Goal: Transaction & Acquisition: Purchase product/service

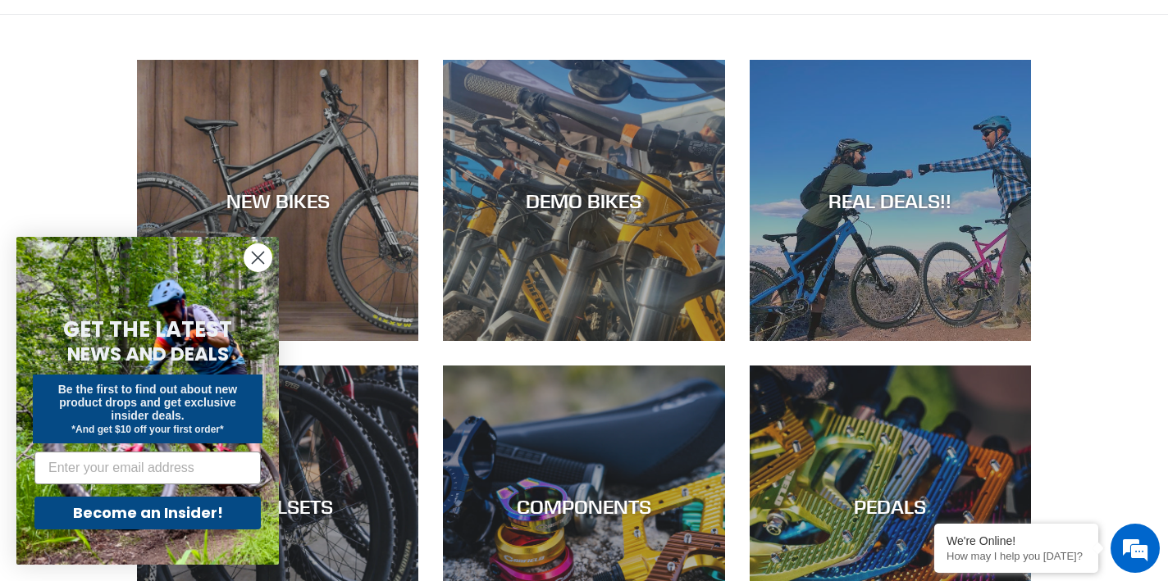
scroll to position [117, 0]
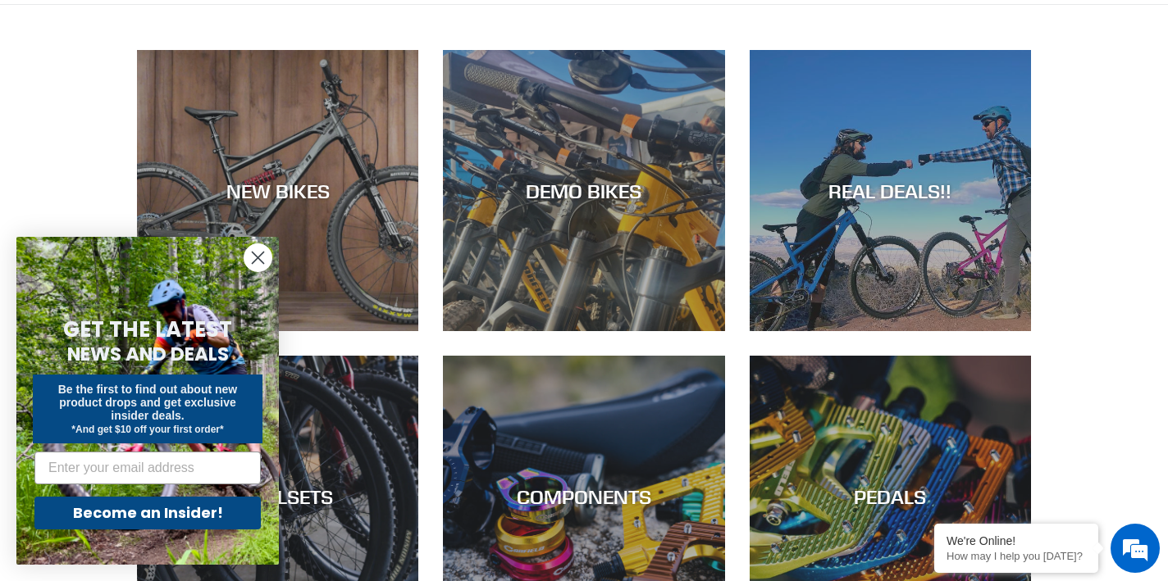
click at [263, 266] on circle "Close dialog" at bounding box center [257, 257] width 27 height 27
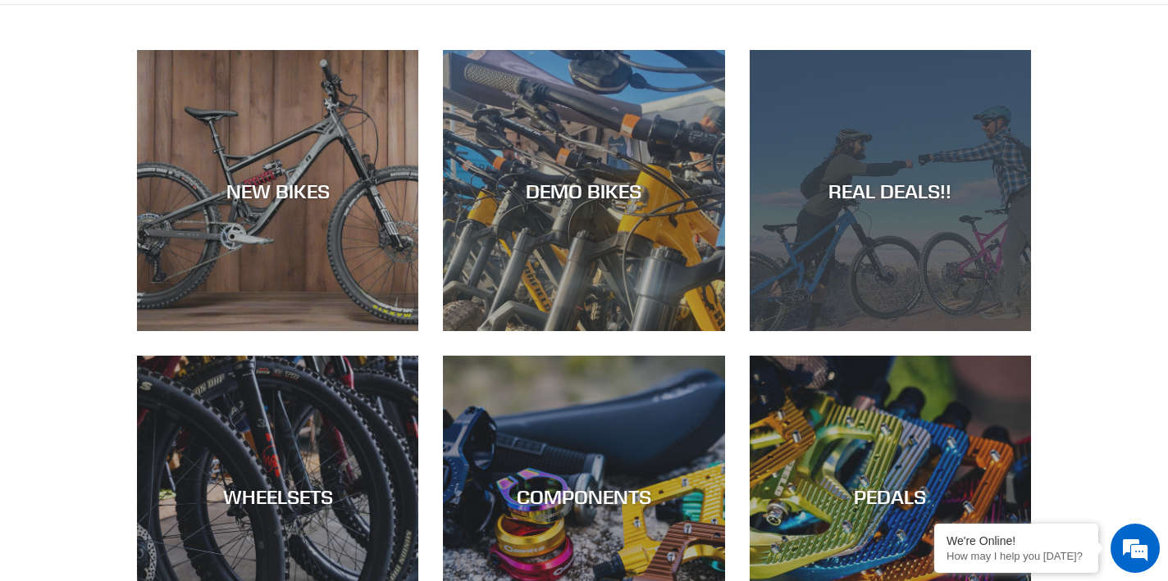
click at [857, 331] on div "REAL DEALS!!" at bounding box center [890, 331] width 281 height 0
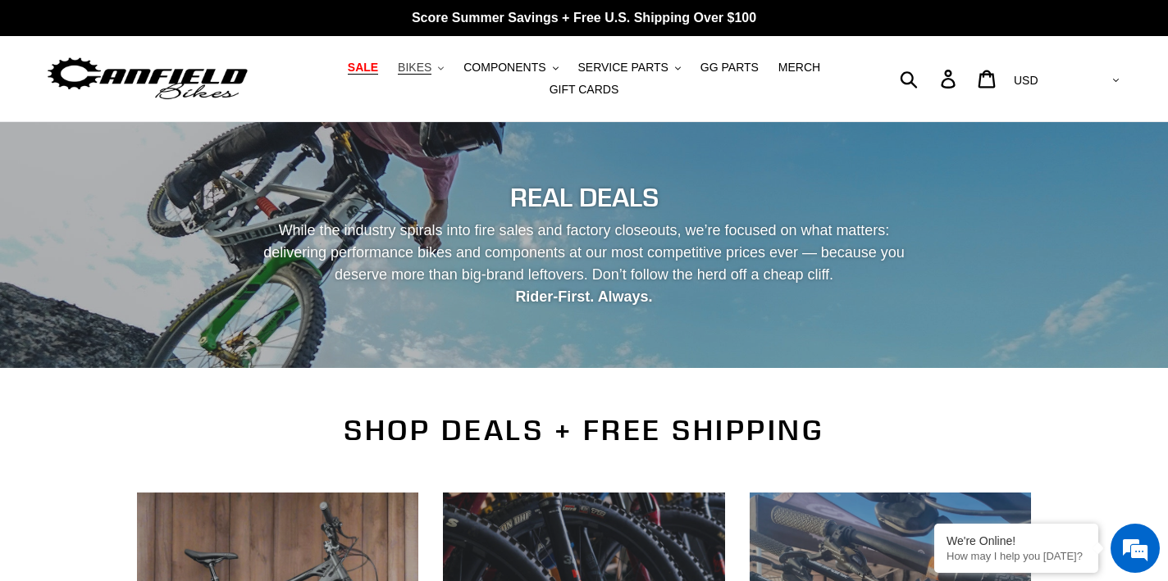
click at [422, 66] on span "BIKES" at bounding box center [415, 68] width 34 height 14
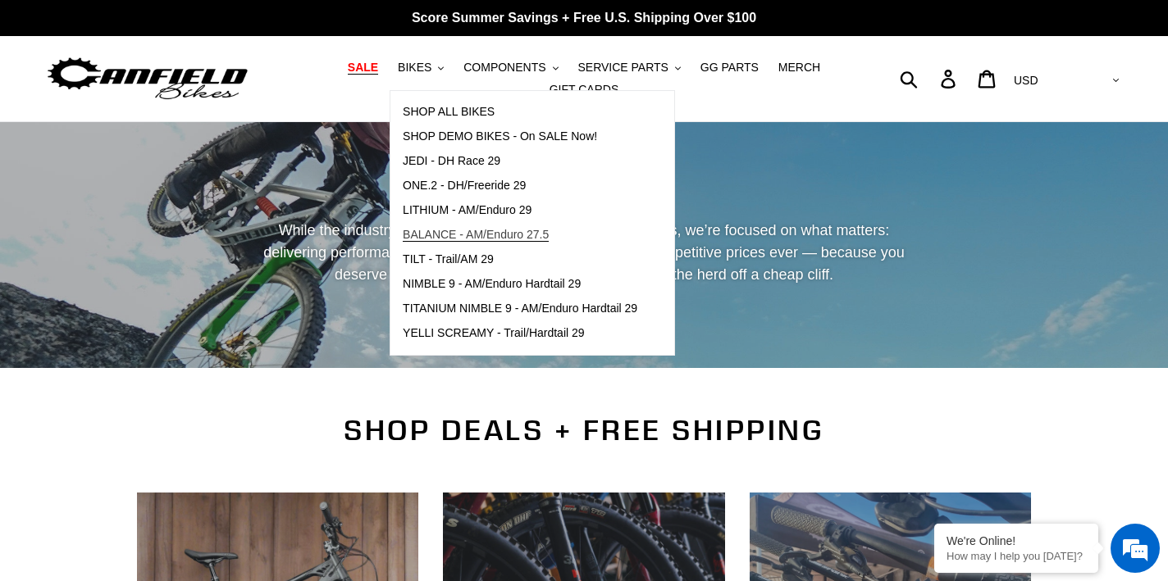
click at [509, 241] on span "BALANCE - AM/Enduro 27.5" at bounding box center [476, 235] width 146 height 14
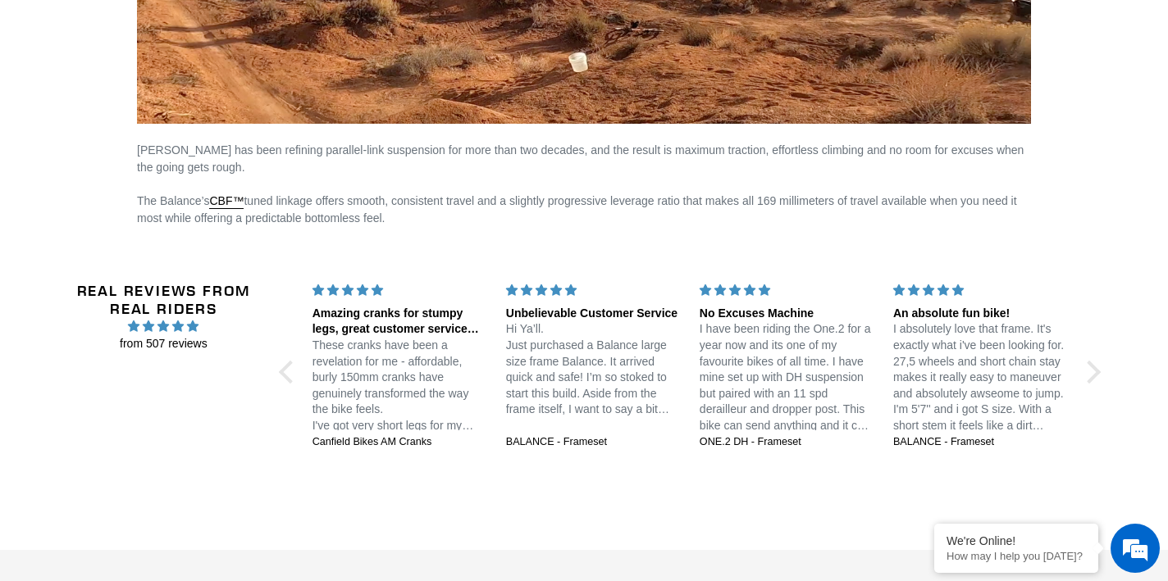
scroll to position [3107, 0]
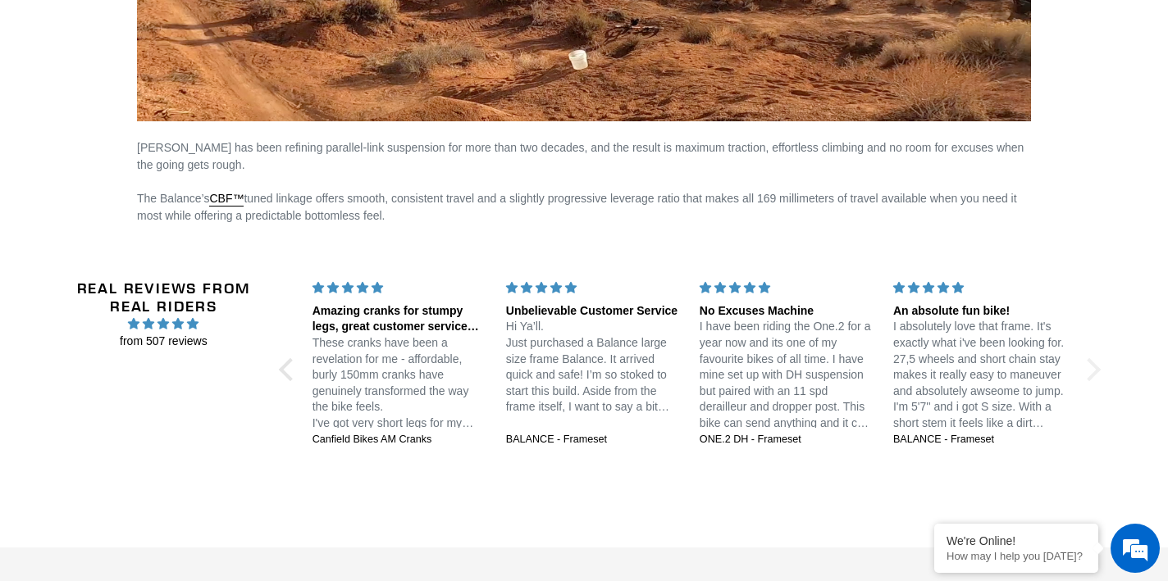
click at [1094, 370] on div at bounding box center [1089, 369] width 23 height 23
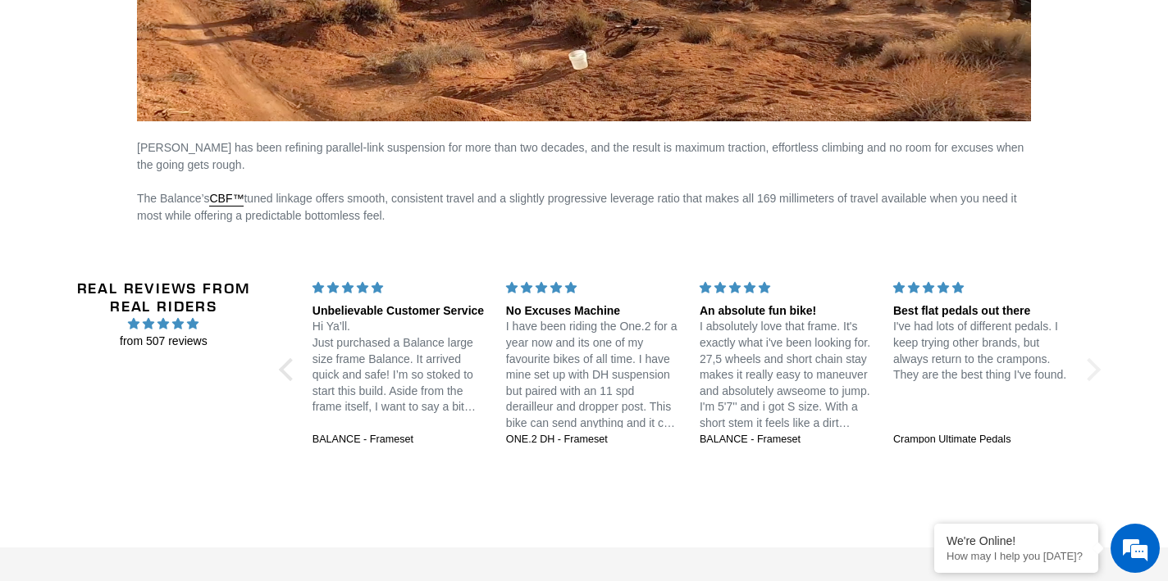
click at [1093, 367] on div at bounding box center [1089, 369] width 23 height 23
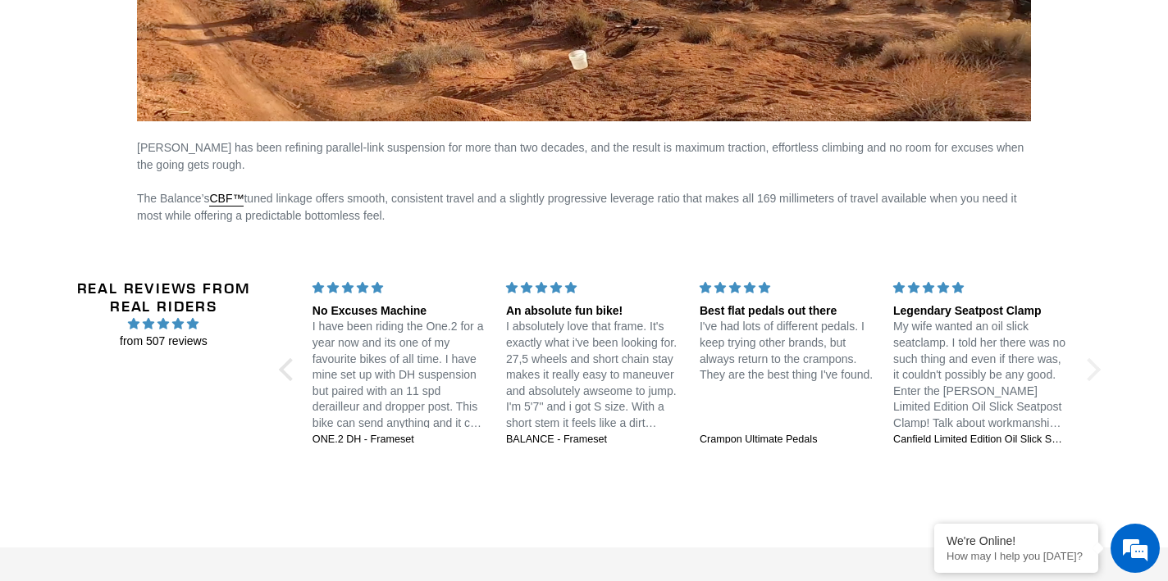
click at [1096, 362] on div at bounding box center [1089, 369] width 23 height 23
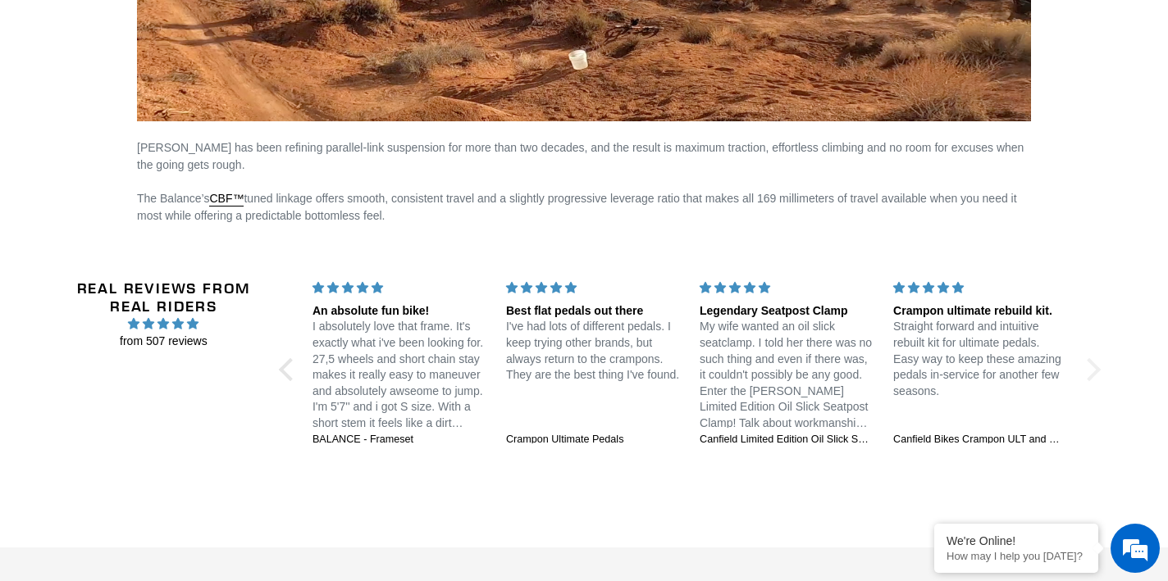
click at [1096, 362] on div at bounding box center [1089, 369] width 23 height 23
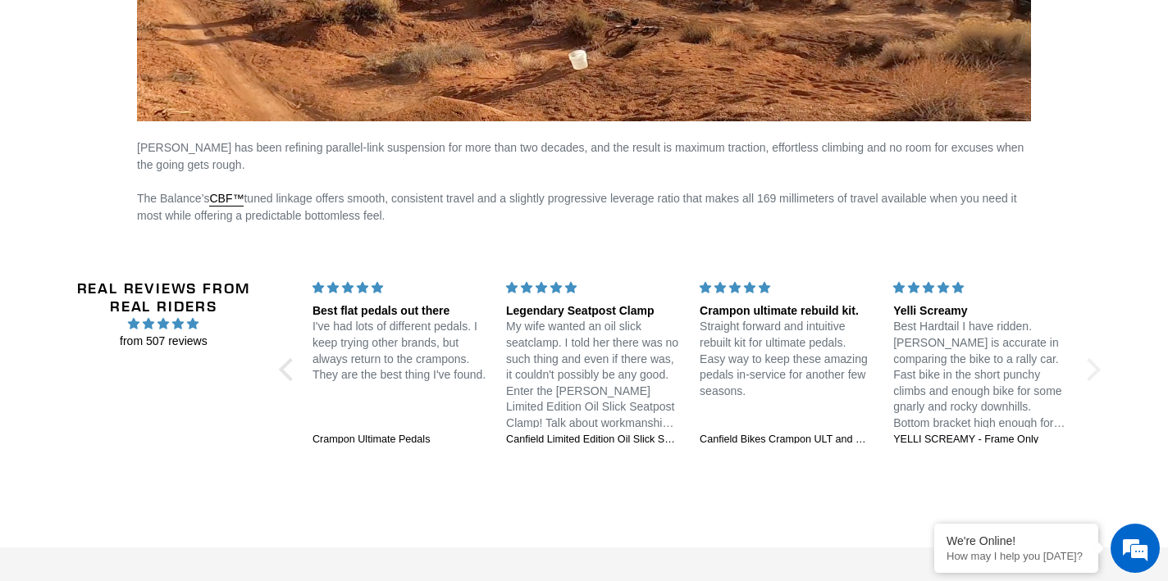
click at [1096, 362] on div at bounding box center [1089, 369] width 23 height 23
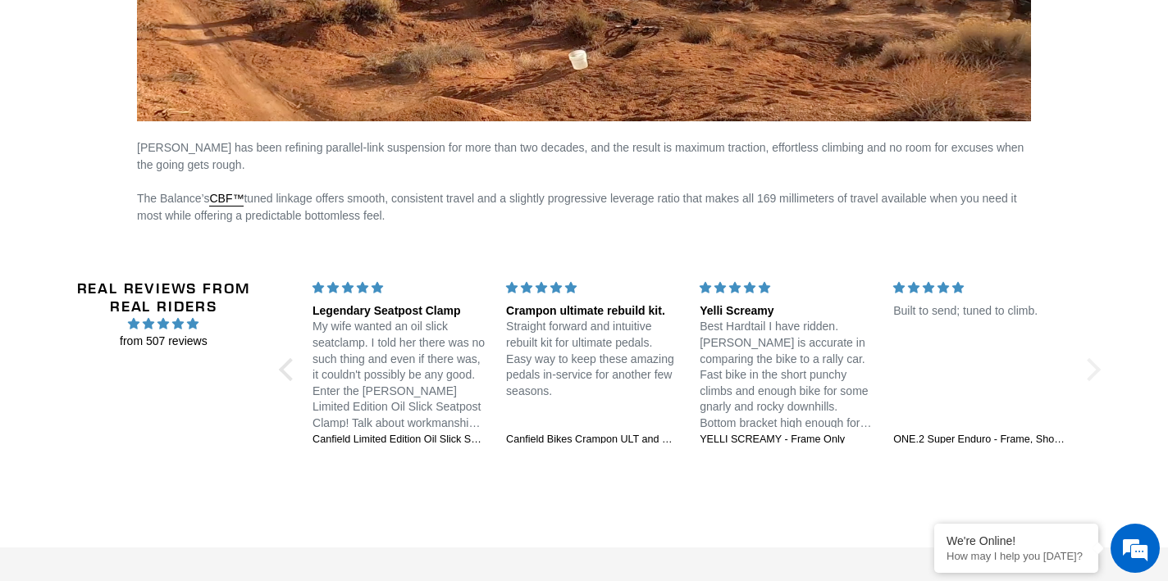
click at [1096, 362] on div at bounding box center [1089, 369] width 23 height 23
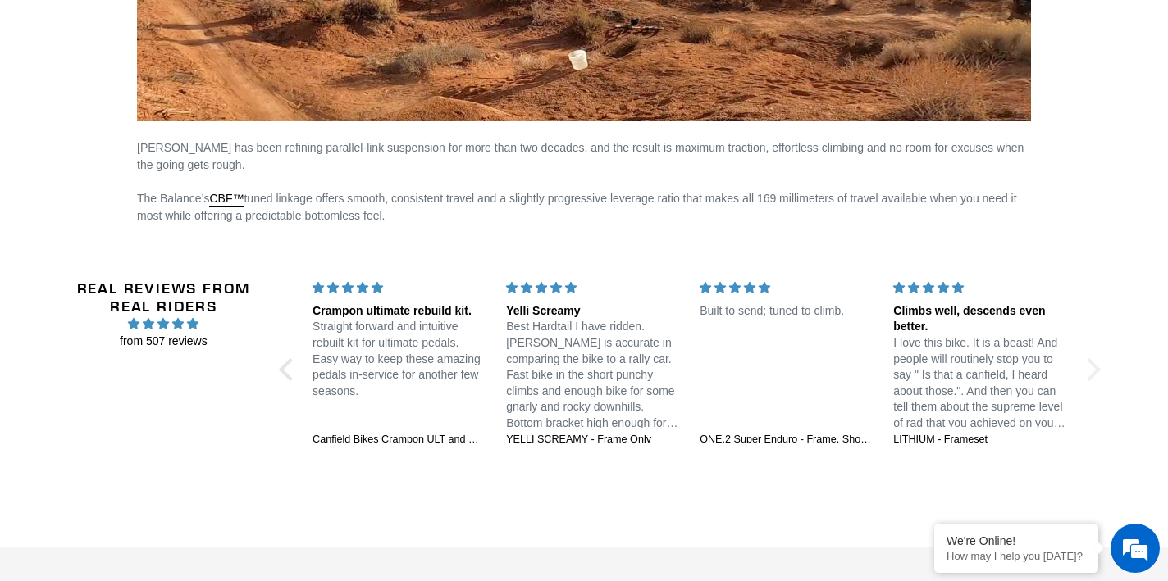
click at [1096, 362] on div at bounding box center [1089, 369] width 23 height 23
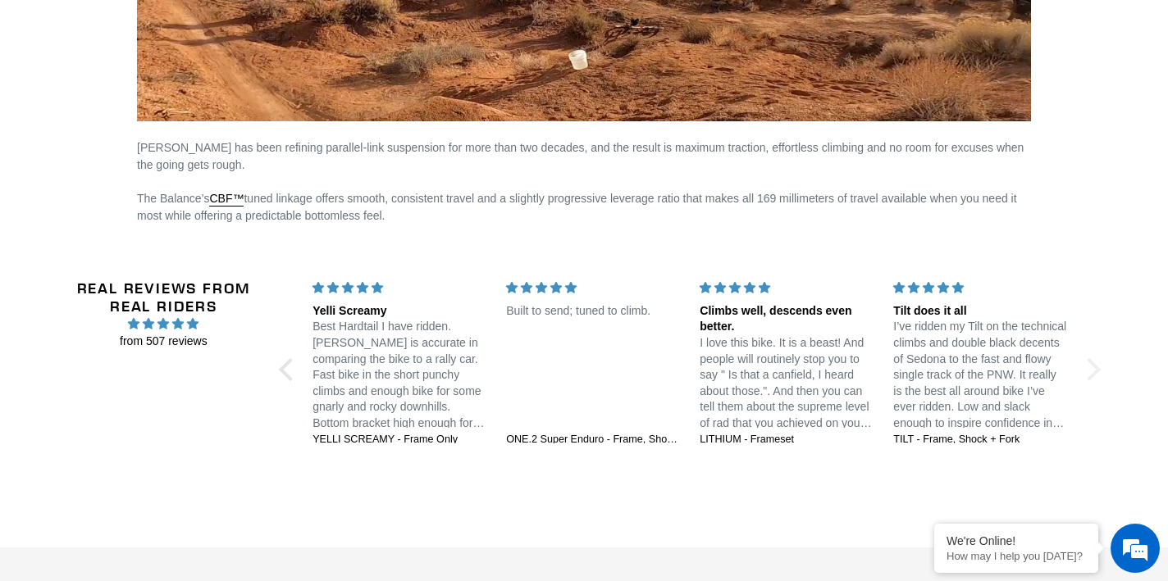
click at [1096, 362] on div at bounding box center [1089, 369] width 23 height 23
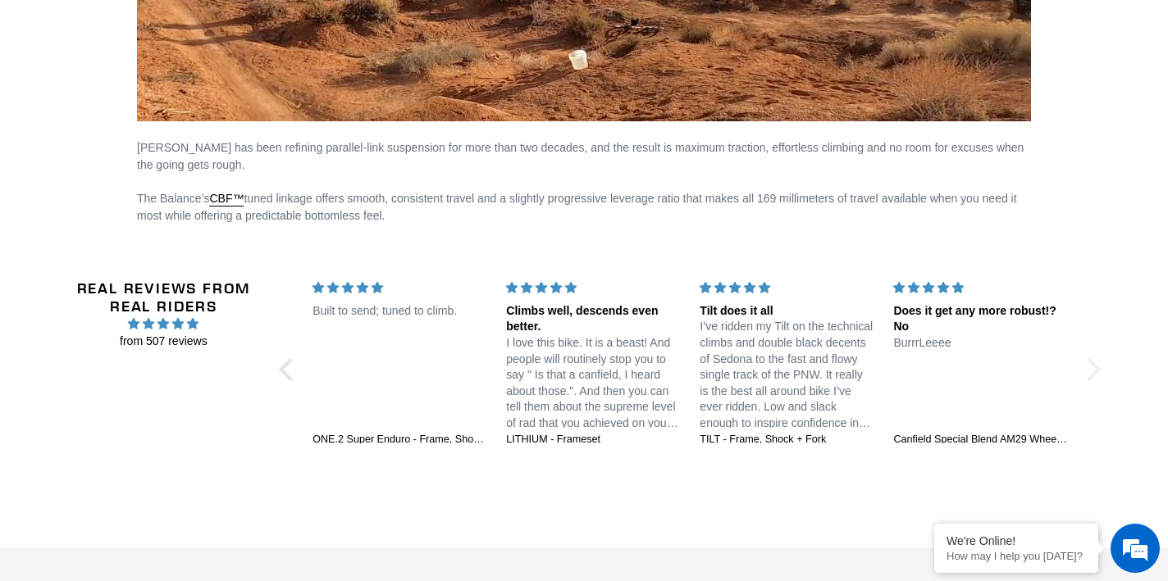
click at [1096, 362] on div at bounding box center [1089, 369] width 23 height 23
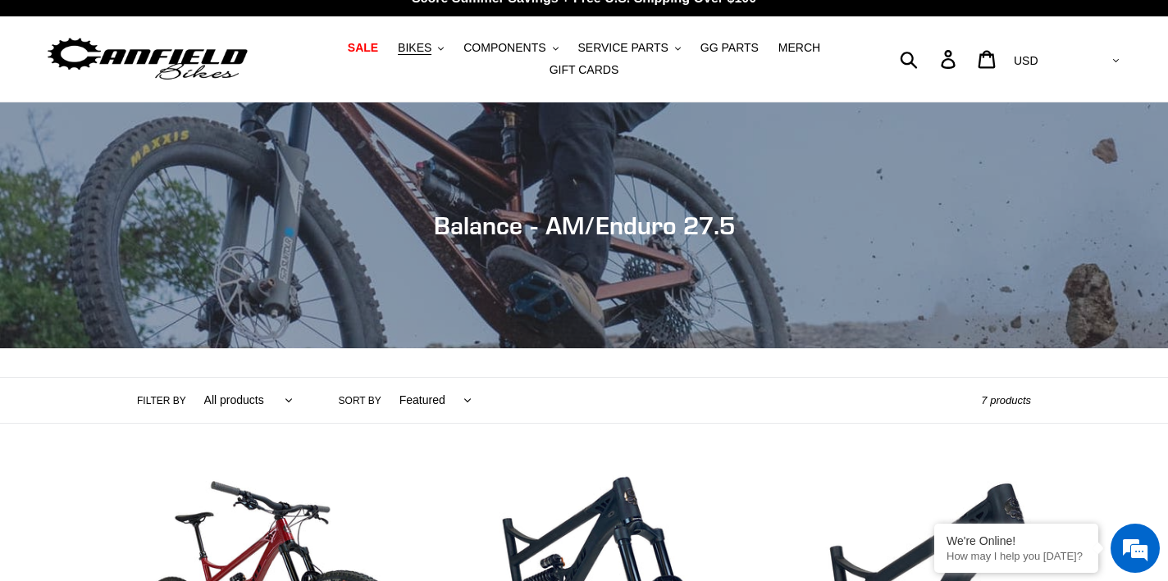
scroll to position [0, 0]
